Goal: Task Accomplishment & Management: Manage account settings

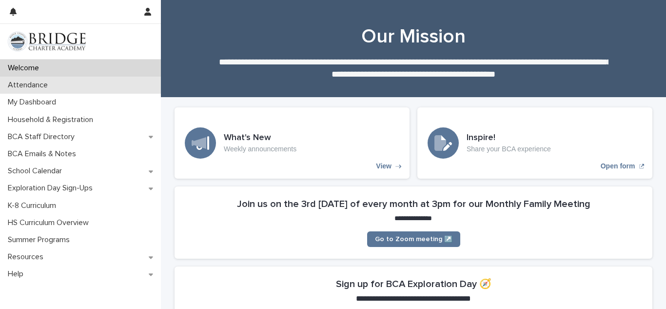
click at [86, 81] on div "Attendance" at bounding box center [80, 85] width 161 height 17
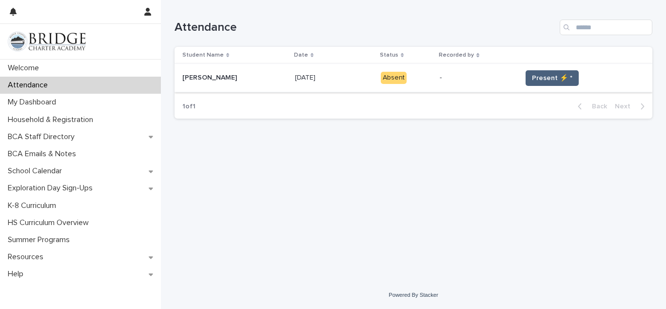
click at [542, 76] on span "Present ⚡ *" at bounding box center [552, 78] width 40 height 10
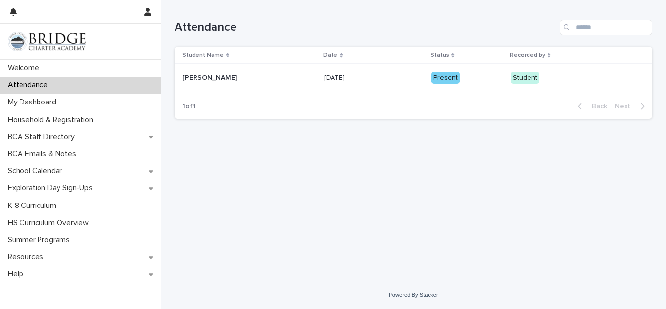
click at [323, 50] on p "Date" at bounding box center [330, 55] width 14 height 11
click at [323, 51] on p "Date" at bounding box center [330, 55] width 14 height 11
click at [327, 54] on div "Date" at bounding box center [373, 55] width 101 height 11
